Goal: Task Accomplishment & Management: Complete application form

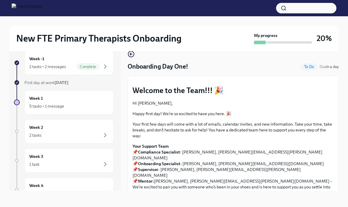
scroll to position [687, 0]
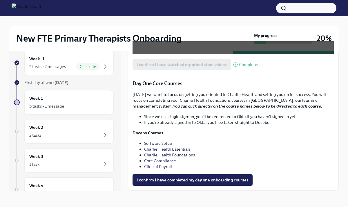
click at [156, 166] on link "Clinical Payroll" at bounding box center [158, 166] width 28 height 5
click at [194, 178] on span "I confirm I have completed my day one onboarding courses" at bounding box center [193, 180] width 112 height 6
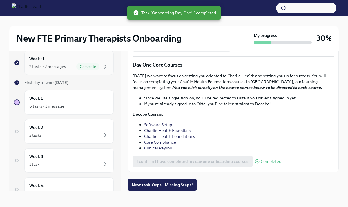
click at [62, 67] on div "2 tasks • 2 messages" at bounding box center [47, 67] width 37 height 6
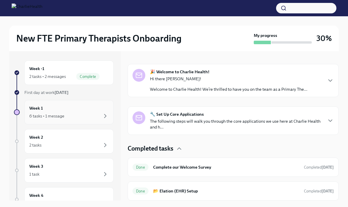
click at [55, 105] on div "Week 1 6 tasks • 1 message" at bounding box center [69, 112] width 80 height 15
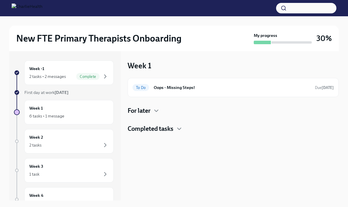
click at [145, 110] on h4 "For later" at bounding box center [139, 110] width 23 height 9
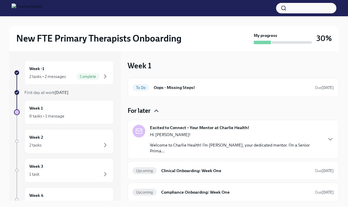
scroll to position [13, 0]
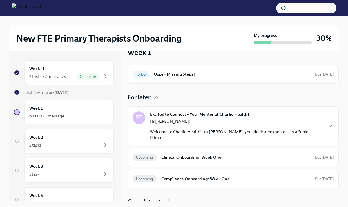
click at [169, 197] on h4 "Completed tasks" at bounding box center [151, 201] width 46 height 9
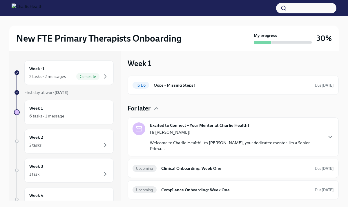
scroll to position [0, 0]
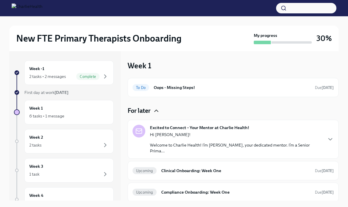
click at [158, 111] on icon "button" at bounding box center [156, 111] width 3 height 2
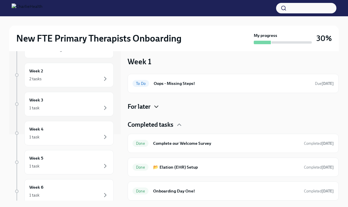
scroll to position [48, 0]
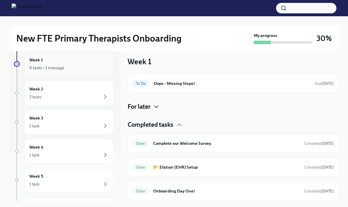
click at [47, 66] on div "6 tasks • 1 message" at bounding box center [46, 68] width 35 height 6
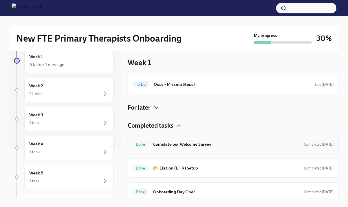
scroll to position [2, 0]
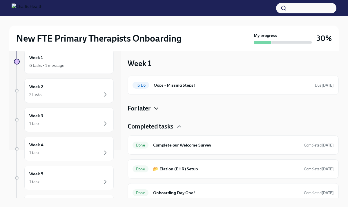
click at [152, 113] on div "To Do Oops - Missing Steps! Due [DATE] For later Completed tasks Done Complete …" at bounding box center [233, 138] width 211 height 127
click at [154, 106] on icon "button" at bounding box center [156, 108] width 7 height 7
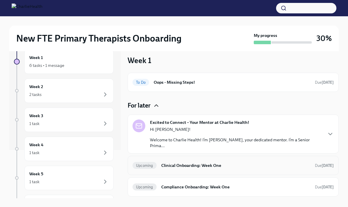
scroll to position [0, 0]
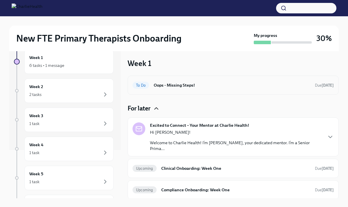
click at [181, 85] on h6 "Oops - Missing Steps!" at bounding box center [232, 85] width 157 height 6
